Goal: Navigation & Orientation: Go to known website

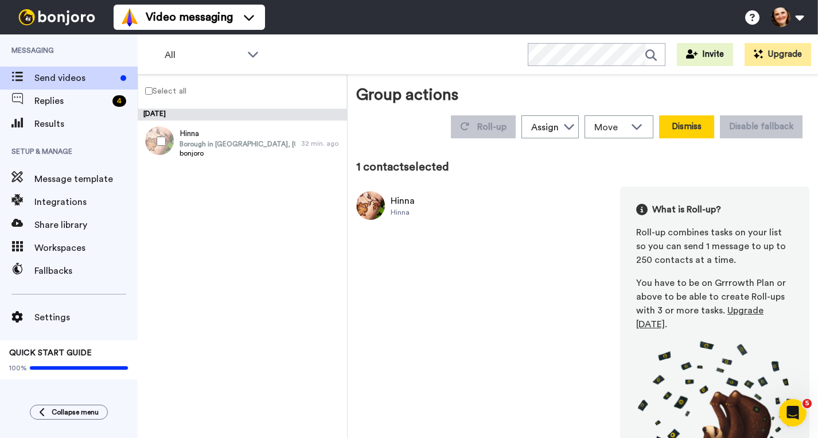
click at [687, 132] on button "Dismiss" at bounding box center [686, 126] width 55 height 23
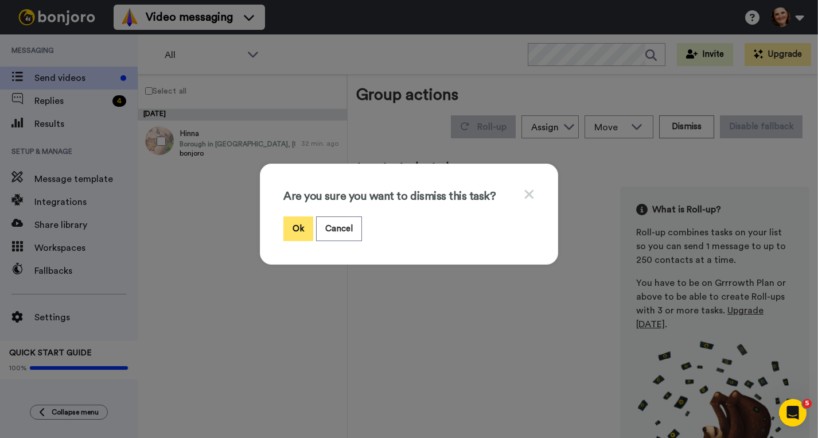
click at [296, 221] on button "Ok" at bounding box center [298, 228] width 30 height 25
